Goal: Task Accomplishment & Management: Use online tool/utility

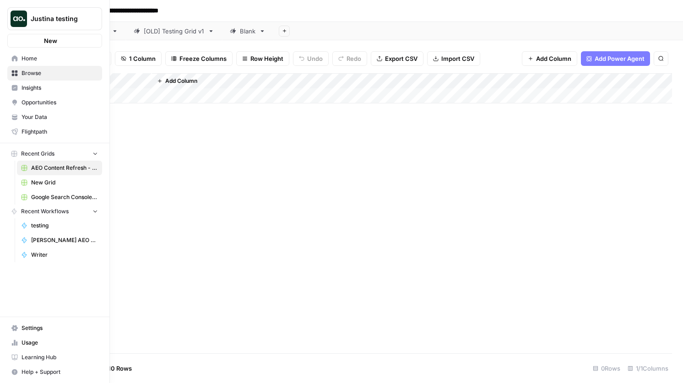
click at [21, 68] on link "Browse" at bounding box center [54, 73] width 95 height 15
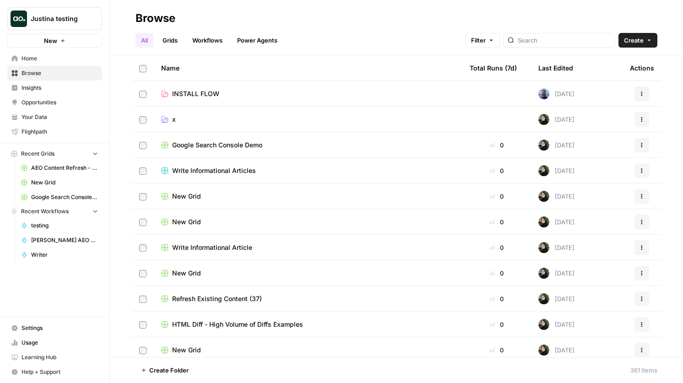
click at [500, 47] on button "Filter" at bounding box center [482, 40] width 35 height 15
click at [311, 80] on button "Add Filter" at bounding box center [361, 82] width 307 height 12
click at [293, 83] on div at bounding box center [295, 83] width 6 height 9
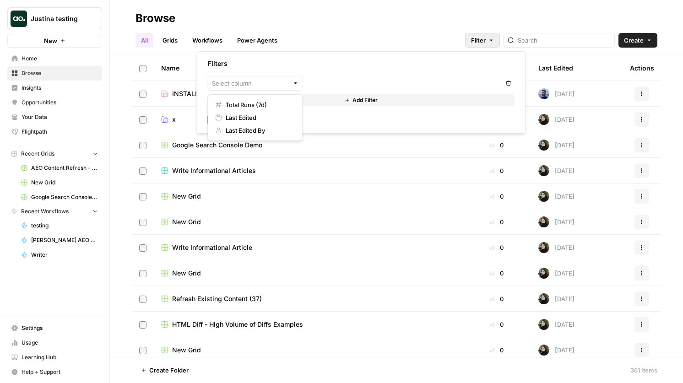
click at [347, 50] on header "Browse All Grids Workflows Power Agents Filter Create" at bounding box center [396, 27] width 573 height 55
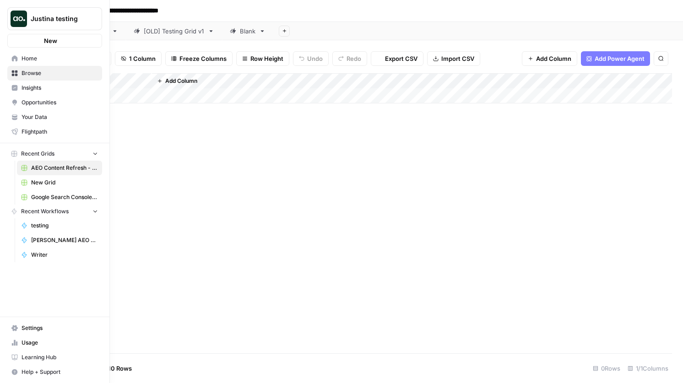
click at [28, 13] on button "Justina testing" at bounding box center [54, 18] width 95 height 23
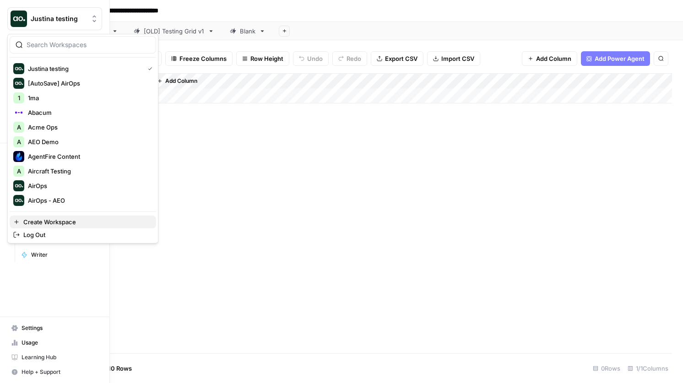
click at [45, 227] on button "Create Workspace" at bounding box center [83, 222] width 146 height 13
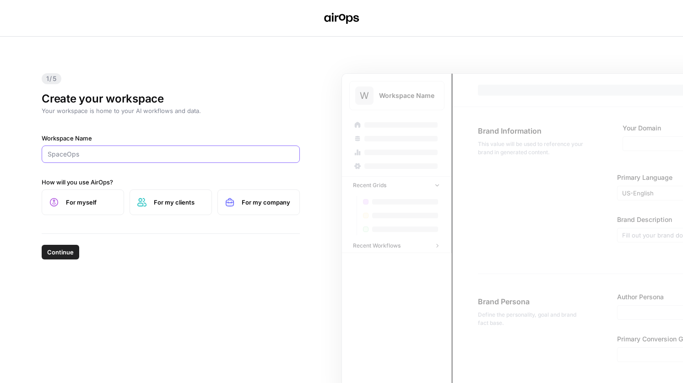
click at [73, 155] on input "Workspace Name" at bounding box center [171, 154] width 246 height 9
type input "test1"
click at [19, 199] on div "1/5 Create your workspace Your workspace is home to your AI workflows and data.…" at bounding box center [341, 210] width 683 height 346
click at [48, 253] on span "Continue" at bounding box center [60, 252] width 27 height 9
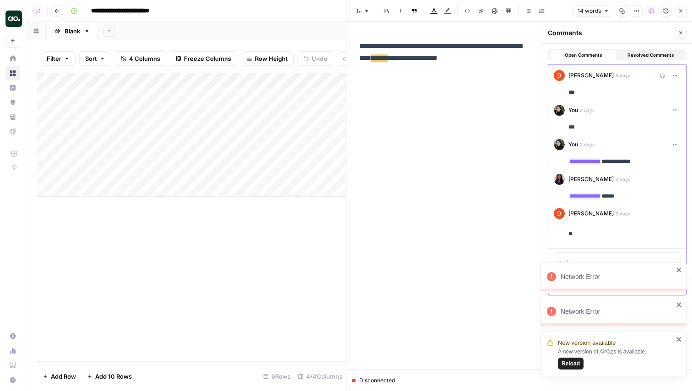
click at [572, 367] on span "Reload" at bounding box center [571, 364] width 18 height 8
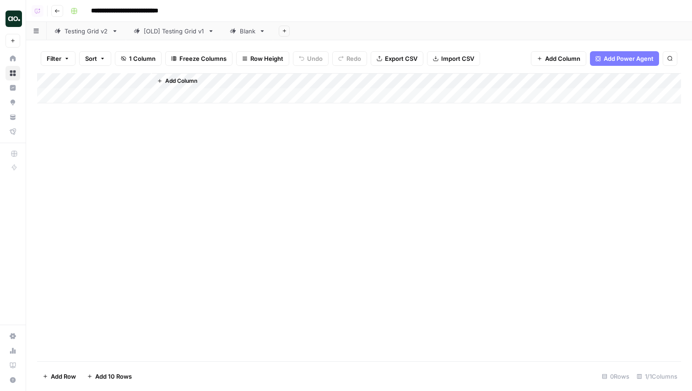
click at [285, 29] on icon "button" at bounding box center [284, 30] width 5 height 5
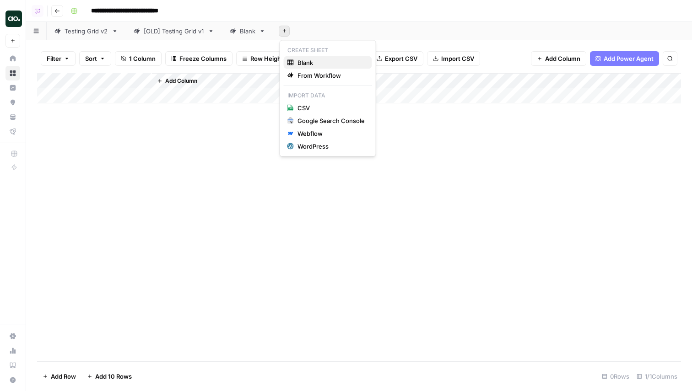
click at [308, 65] on span "Blank" at bounding box center [330, 62] width 67 height 9
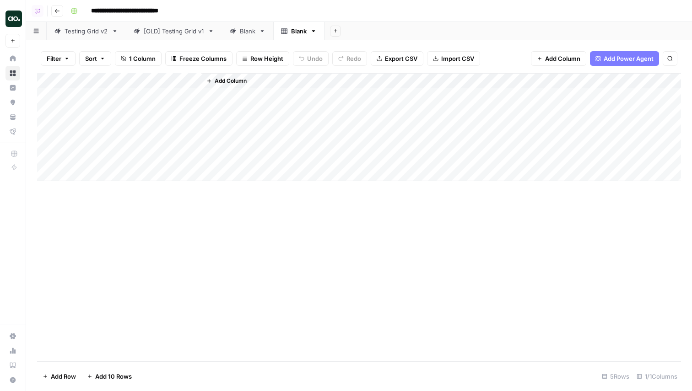
click at [224, 76] on button "Add Column" at bounding box center [227, 81] width 48 height 12
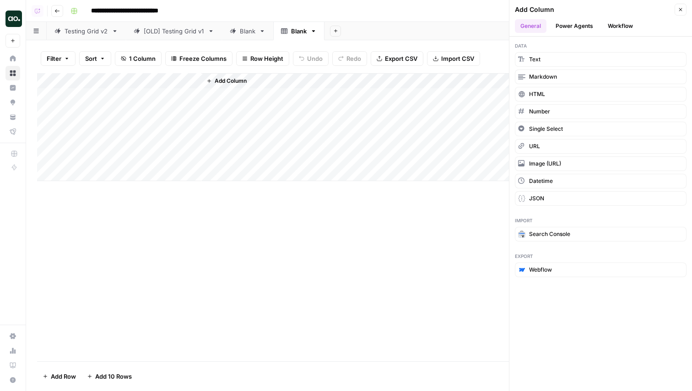
click at [573, 28] on button "Power Agents" at bounding box center [574, 26] width 49 height 14
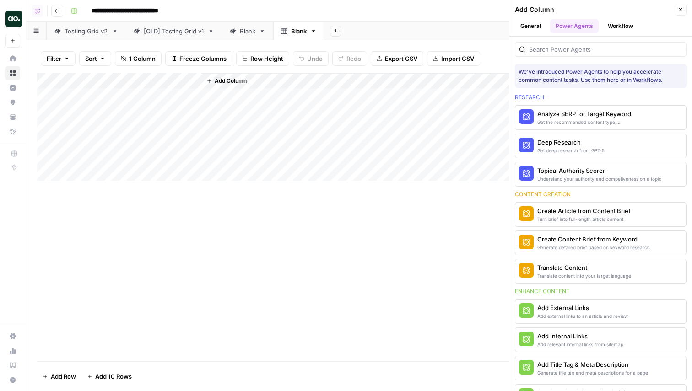
click at [570, 123] on div "Get the recommended content type, compare SERP headers, and analyze SERP patter…" at bounding box center [585, 122] width 96 height 7
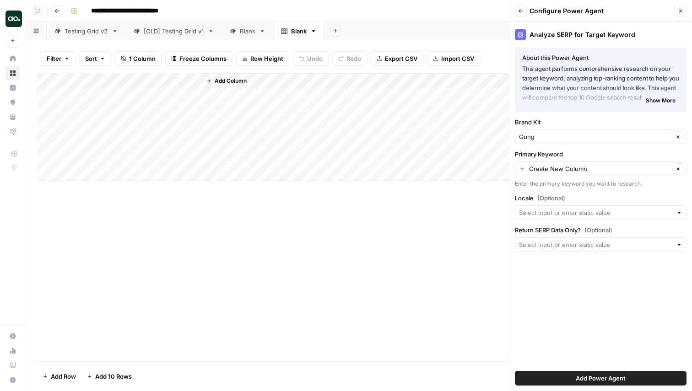
click at [577, 378] on span "Add Power Agent" at bounding box center [601, 378] width 50 height 9
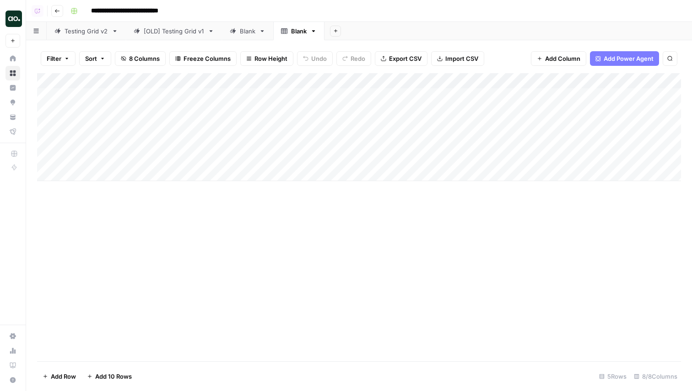
click at [418, 24] on div "Add Sheet" at bounding box center [508, 31] width 368 height 18
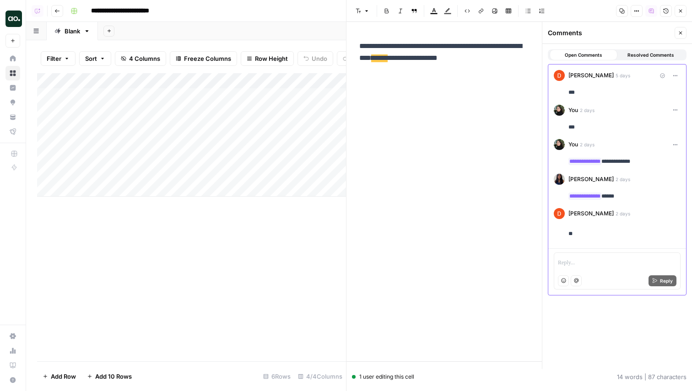
click at [683, 31] on icon "button" at bounding box center [680, 32] width 5 height 5
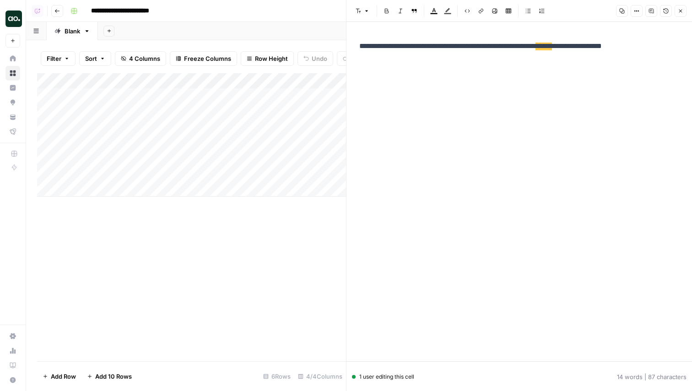
click at [681, 11] on icon "button" at bounding box center [680, 10] width 5 height 5
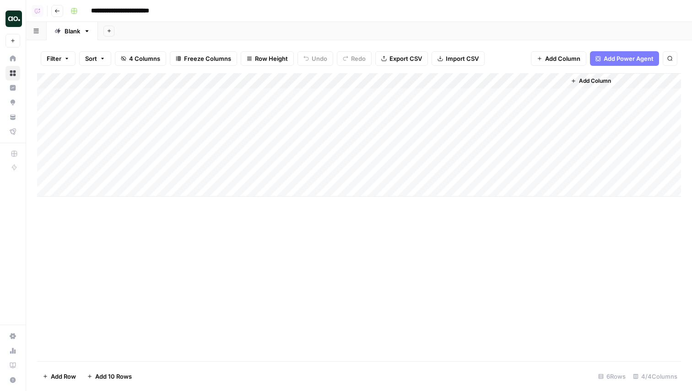
click at [425, 110] on div "Add Column" at bounding box center [359, 135] width 644 height 124
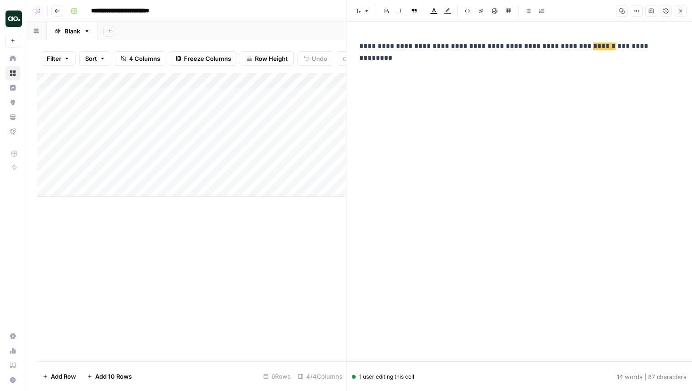
click at [593, 44] on span "******" at bounding box center [604, 47] width 22 height 8
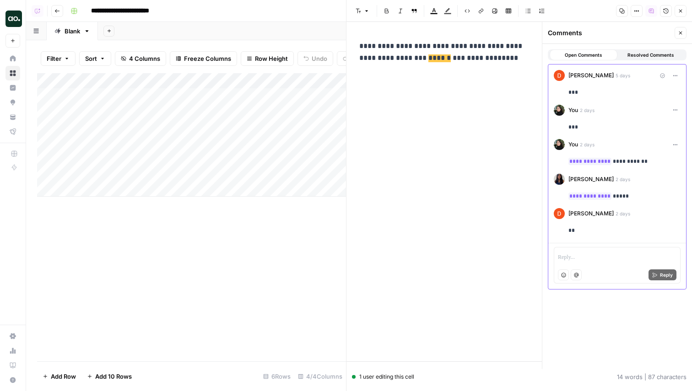
drag, startPoint x: 616, startPoint y: 374, endPoint x: 692, endPoint y: 374, distance: 76.0
click at [692, 374] on footer "1 user editing this cell 14 words | 87 characters" at bounding box center [519, 377] width 346 height 30
click at [660, 359] on div "**********" at bounding box center [617, 206] width 150 height 325
click at [679, 32] on icon "button" at bounding box center [680, 32] width 5 height 5
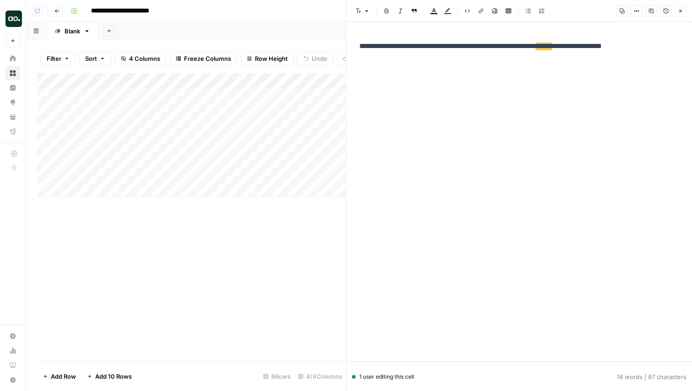
click at [652, 10] on icon "button" at bounding box center [651, 11] width 5 height 5
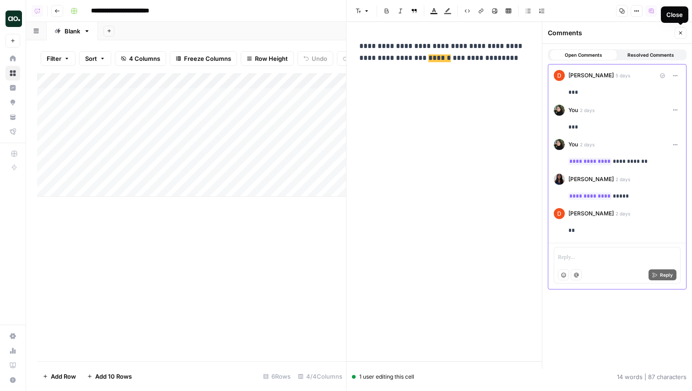
click at [683, 33] on icon "button" at bounding box center [680, 32] width 5 height 5
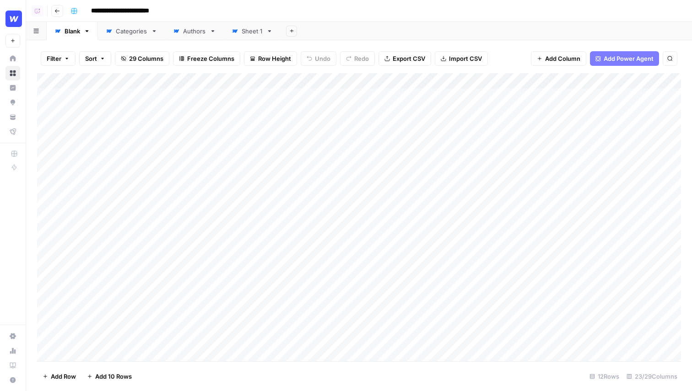
click at [456, 20] on header "**********" at bounding box center [359, 11] width 666 height 22
